Goal: Task Accomplishment & Management: Use online tool/utility

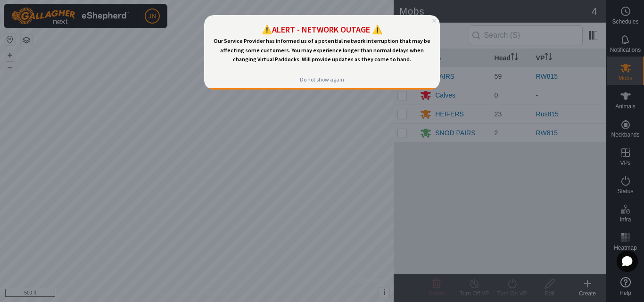
click at [434, 19] on icon "Close Preview" at bounding box center [434, 21] width 4 height 4
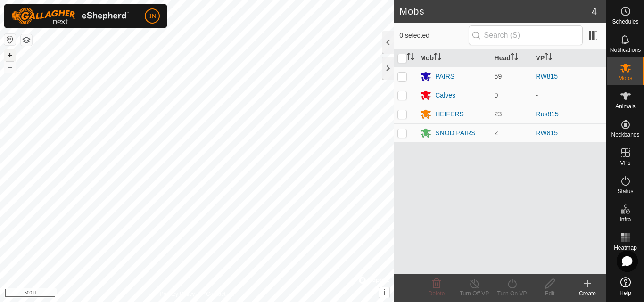
click at [9, 53] on button "+" at bounding box center [9, 54] width 11 height 11
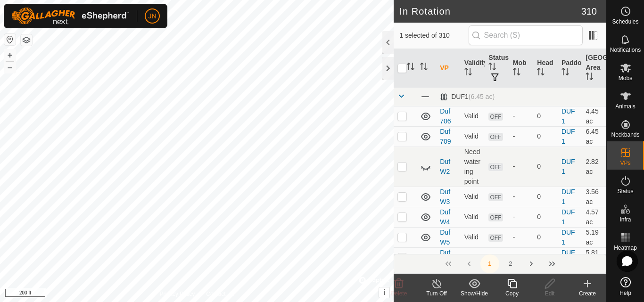
click at [512, 282] on icon at bounding box center [511, 283] width 9 height 9
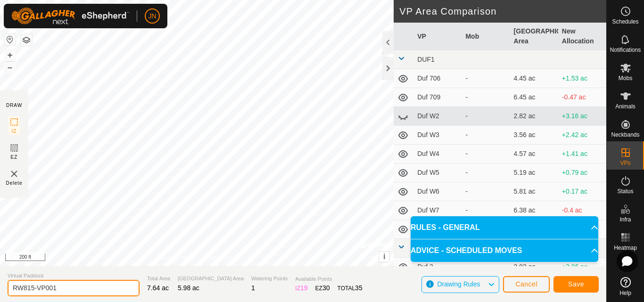
click at [79, 286] on input "RW815-VP001" at bounding box center [74, 288] width 132 height 16
type input "RW816"
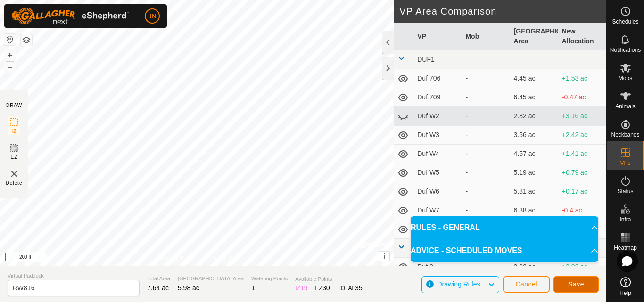
click at [580, 283] on span "Save" at bounding box center [576, 284] width 16 height 8
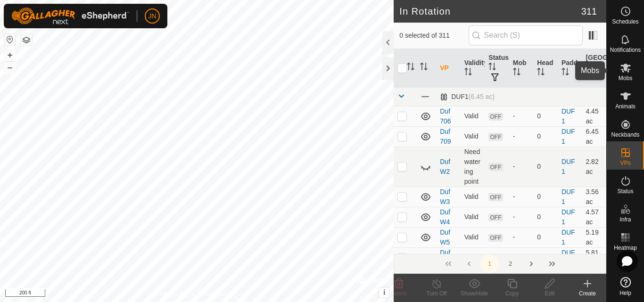
click at [624, 68] on icon at bounding box center [625, 68] width 10 height 9
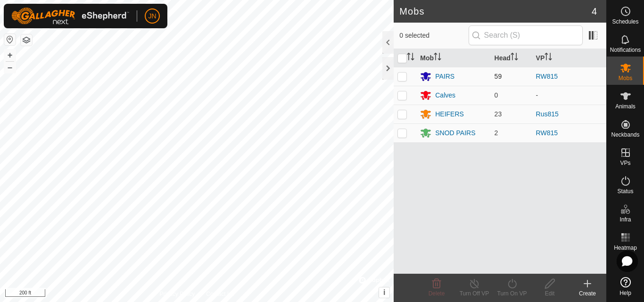
click at [402, 78] on p-checkbox at bounding box center [401, 77] width 9 height 8
checkbox input "true"
click at [404, 133] on p-checkbox at bounding box center [401, 133] width 9 height 8
checkbox input "true"
click at [515, 285] on icon at bounding box center [512, 283] width 12 height 11
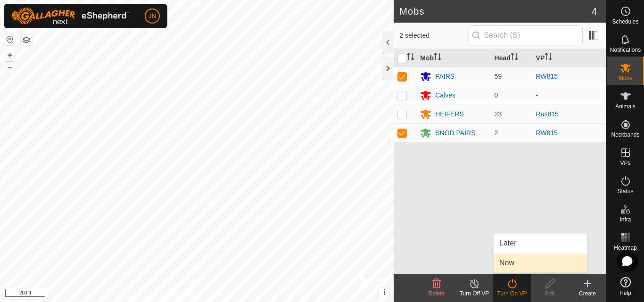
click at [511, 259] on link "Now" at bounding box center [540, 263] width 93 height 19
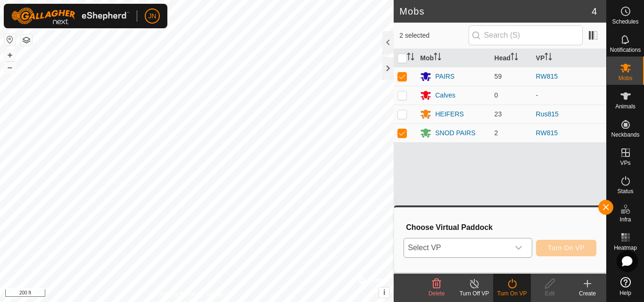
click at [484, 247] on span "Select VP" at bounding box center [456, 248] width 105 height 19
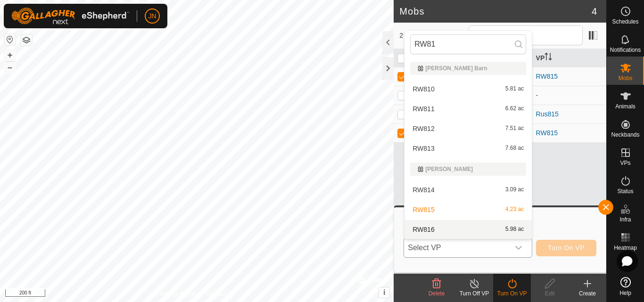
type input "RW81"
click at [484, 230] on li "RW816 5.98 ac" at bounding box center [467, 229] width 127 height 19
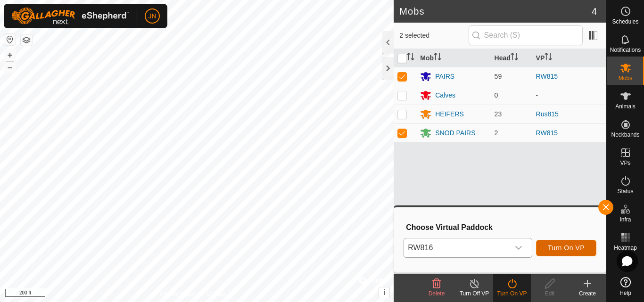
click at [563, 246] on span "Turn On VP" at bounding box center [566, 248] width 37 height 8
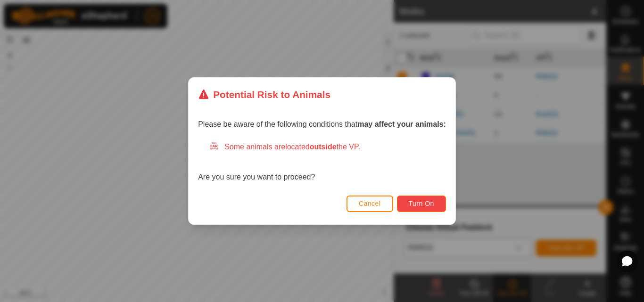
click at [419, 207] on span "Turn On" at bounding box center [421, 204] width 25 height 8
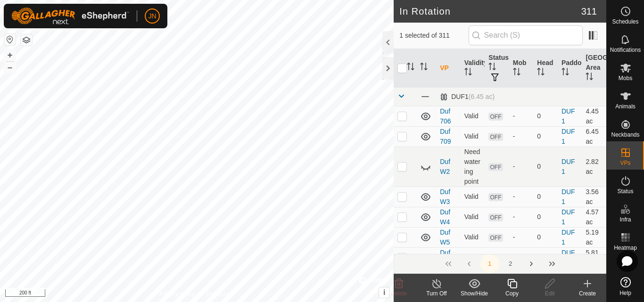
click at [512, 286] on icon at bounding box center [512, 283] width 12 height 11
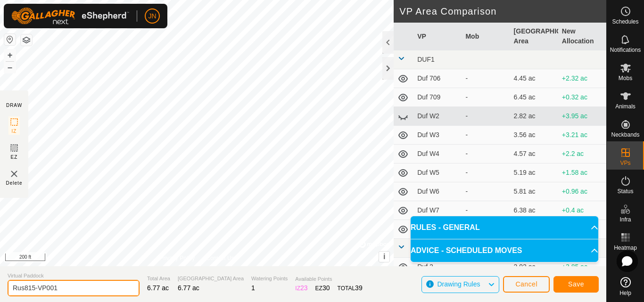
click at [62, 289] on input "Rus815-VP001" at bounding box center [74, 288] width 132 height 16
type input "Rus816"
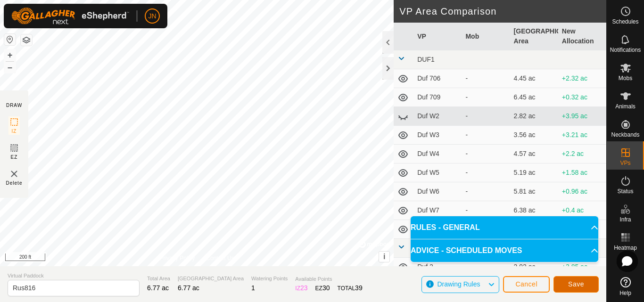
click at [571, 282] on span "Save" at bounding box center [576, 284] width 16 height 8
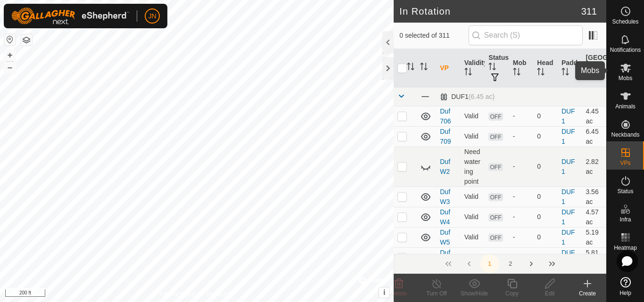
click at [626, 67] on icon at bounding box center [625, 68] width 10 height 9
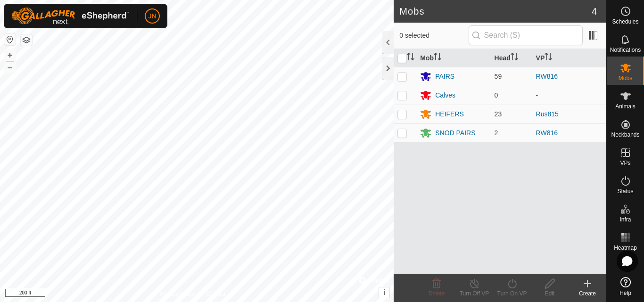
click at [403, 115] on p-checkbox at bounding box center [401, 114] width 9 height 8
checkbox input "true"
click at [511, 282] on icon at bounding box center [512, 283] width 12 height 11
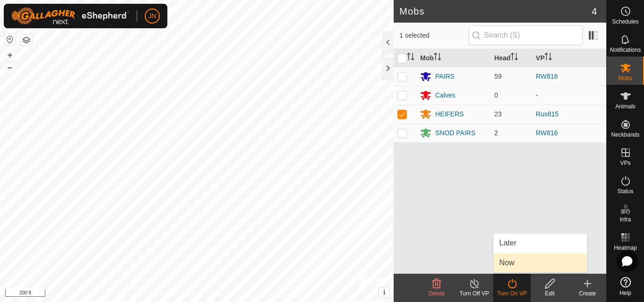
click at [508, 257] on link "Now" at bounding box center [540, 263] width 93 height 19
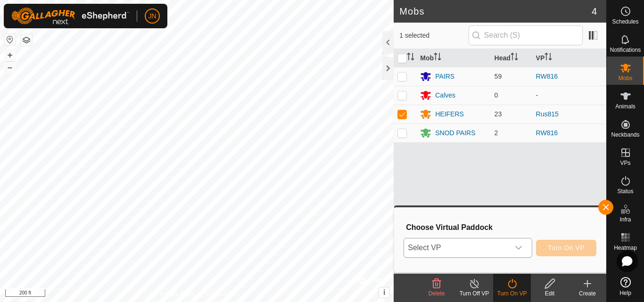
click at [480, 252] on span "Select VP" at bounding box center [456, 248] width 105 height 19
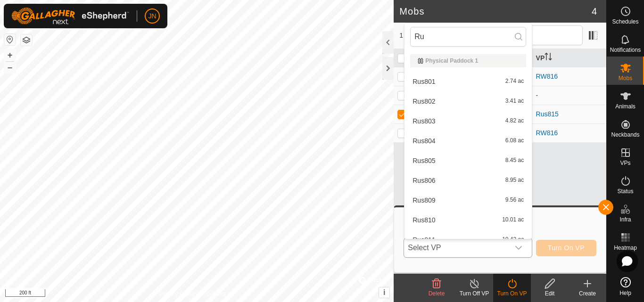
type input "Rus"
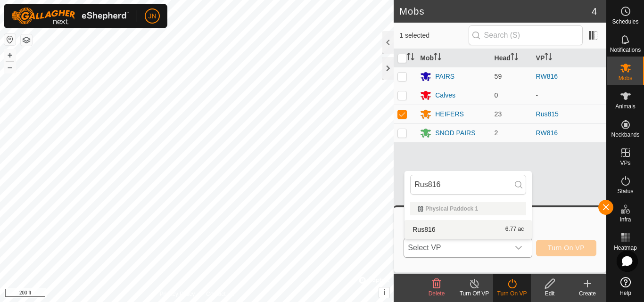
type input "Rus816"
click at [477, 230] on li "Rus816 6.77 ac" at bounding box center [467, 229] width 127 height 19
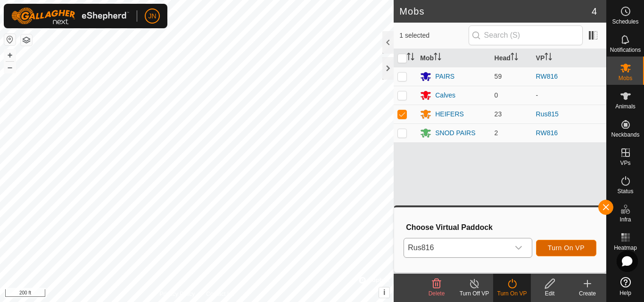
click at [570, 246] on span "Turn On VP" at bounding box center [566, 248] width 37 height 8
